Goal: Find specific page/section: Find specific page/section

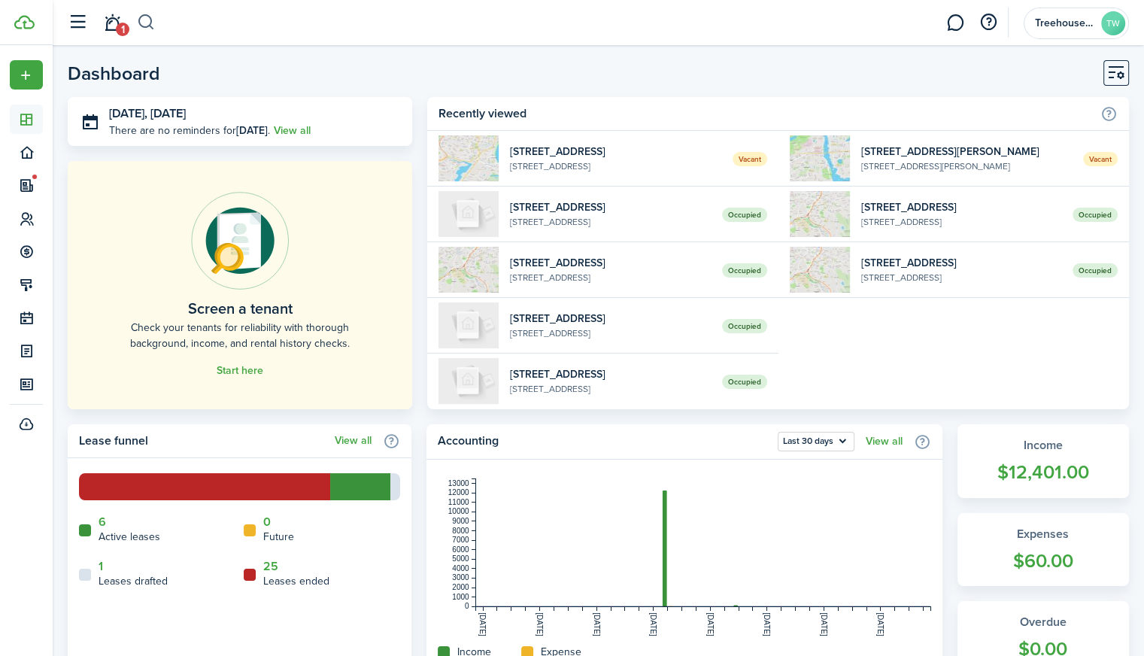
click at [149, 28] on button "button" at bounding box center [146, 23] width 19 height 26
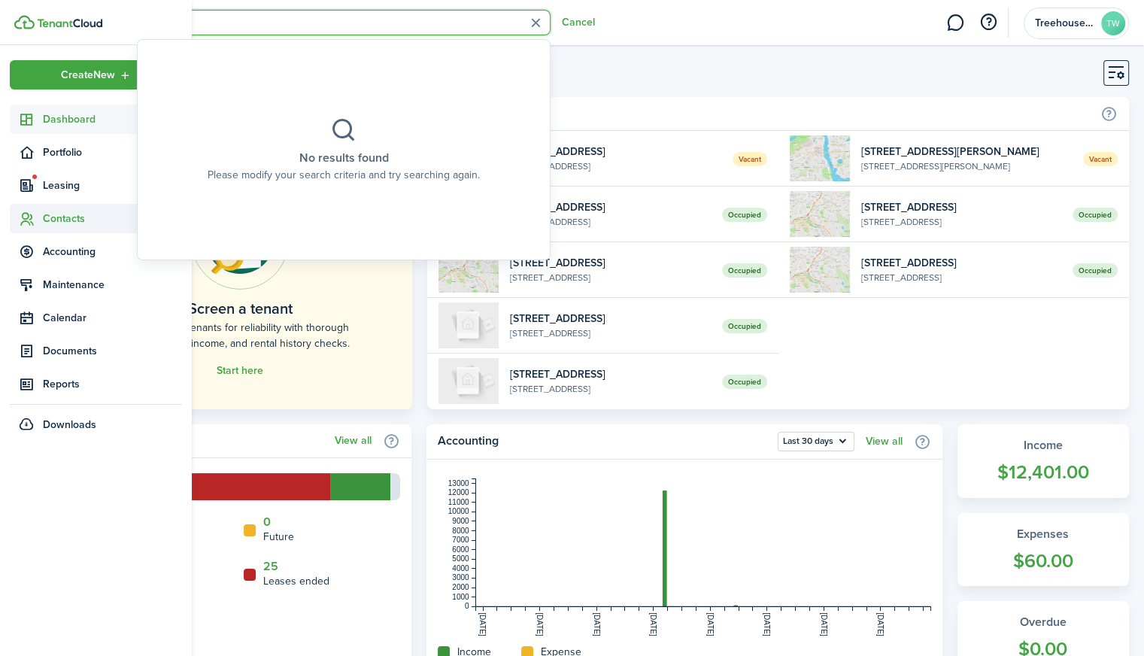
type input "kayla"
click at [20, 229] on span "Contacts" at bounding box center [96, 218] width 172 height 29
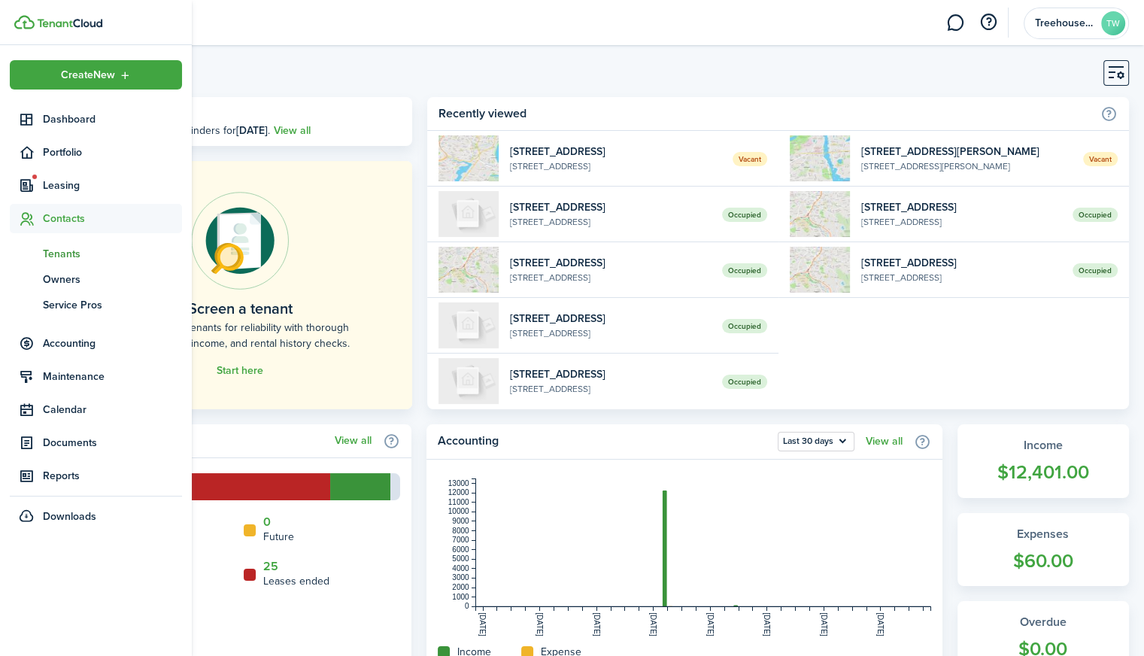
click at [70, 257] on span "Tenants" at bounding box center [112, 254] width 139 height 16
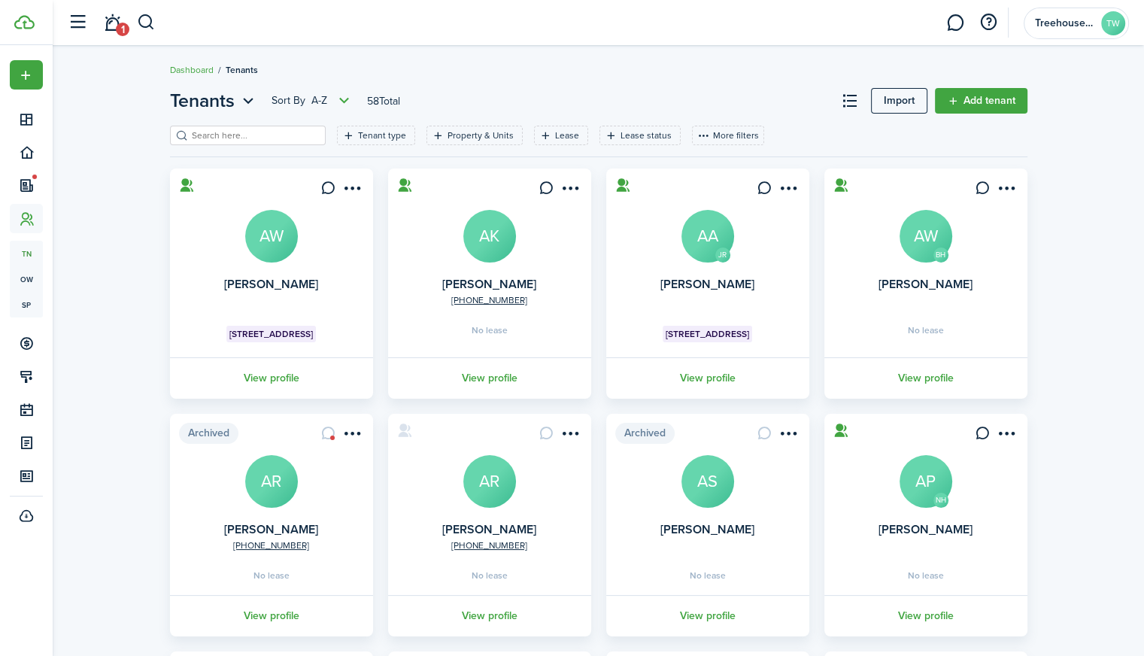
click at [241, 135] on input "search" at bounding box center [254, 136] width 132 height 14
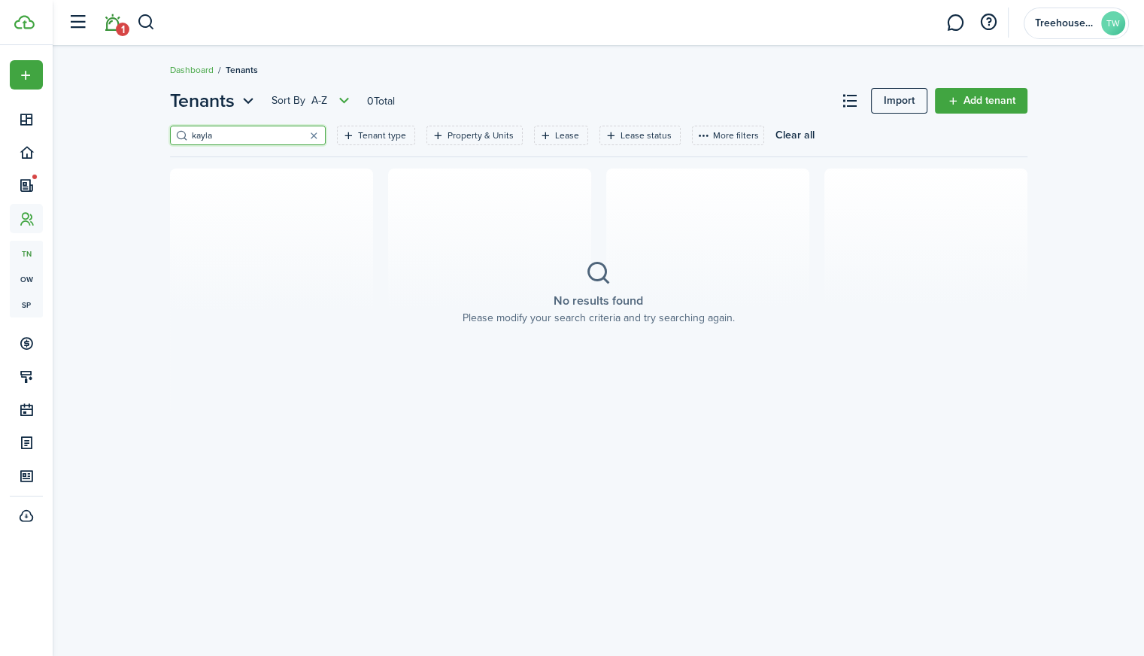
type input "kayla"
click at [118, 28] on span "1" at bounding box center [123, 30] width 14 height 14
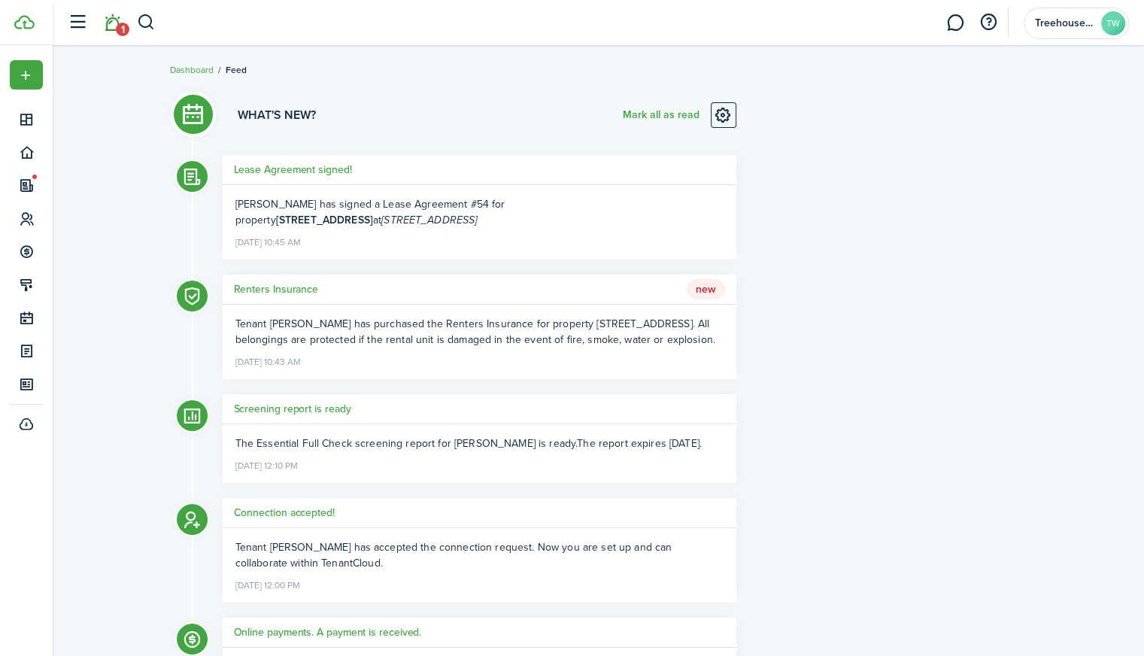
click at [118, 28] on li "1" at bounding box center [112, 23] width 35 height 38
click at [683, 106] on button "Mark all as read" at bounding box center [661, 115] width 77 height 26
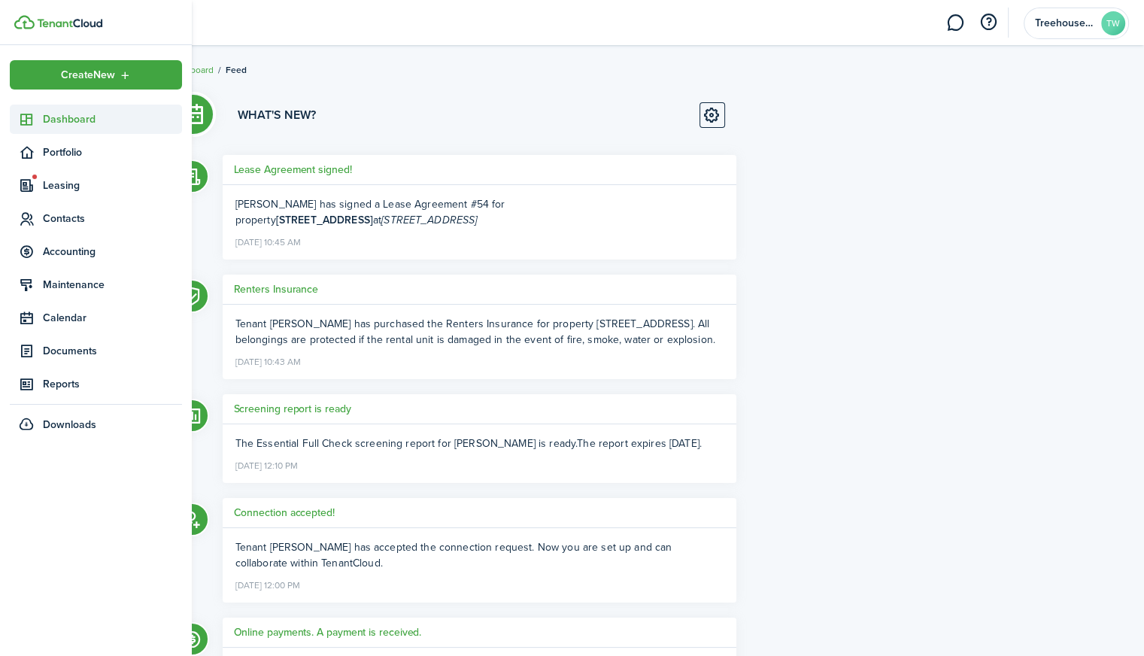
click at [24, 119] on icon at bounding box center [27, 119] width 16 height 15
